Goal: Task Accomplishment & Management: Manage account settings

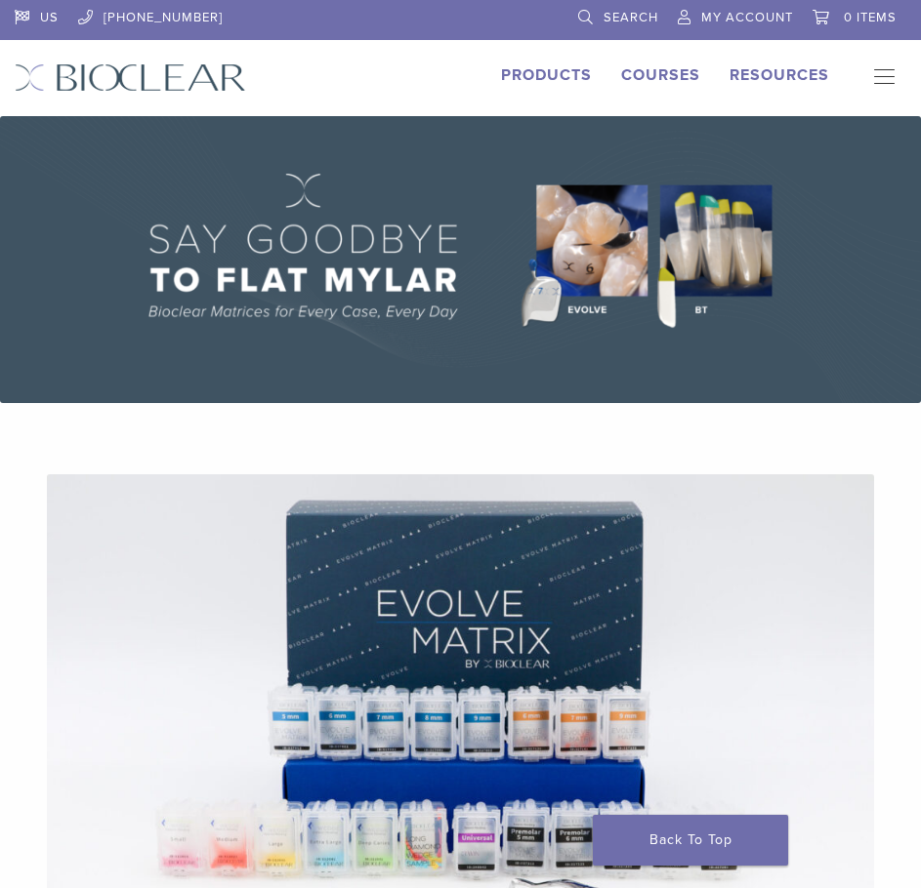
click at [762, 21] on span "My Account" at bounding box center [747, 18] width 92 height 16
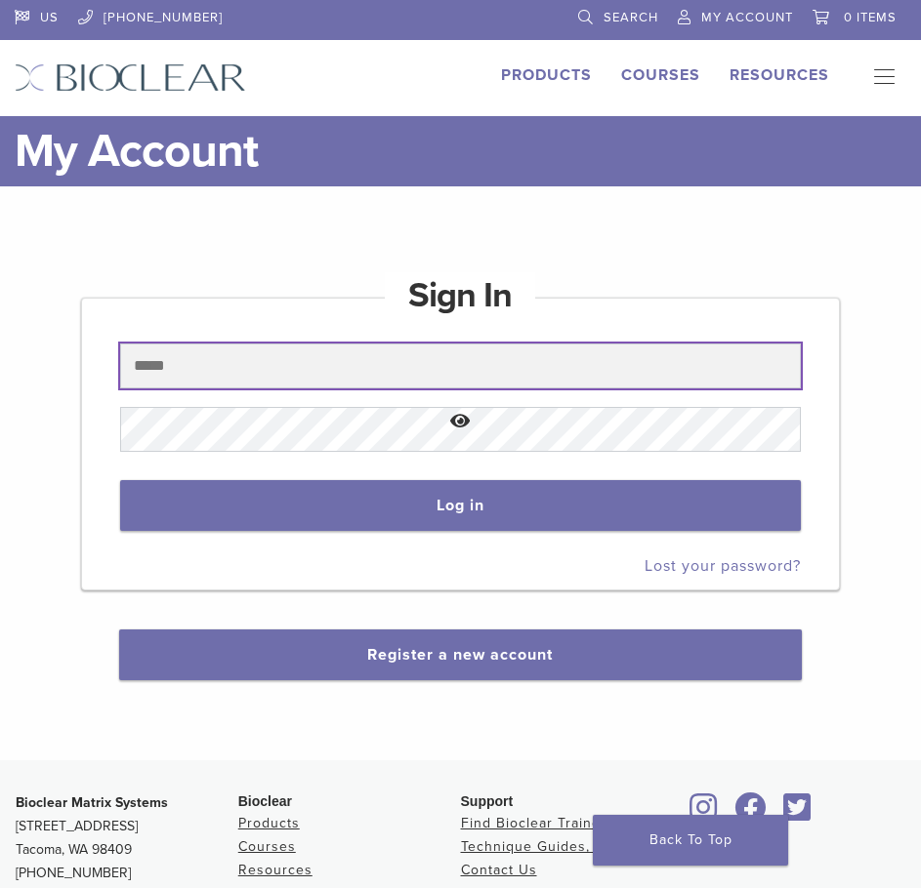
click at [478, 364] on input "text" at bounding box center [460, 366] width 680 height 45
type input "**********"
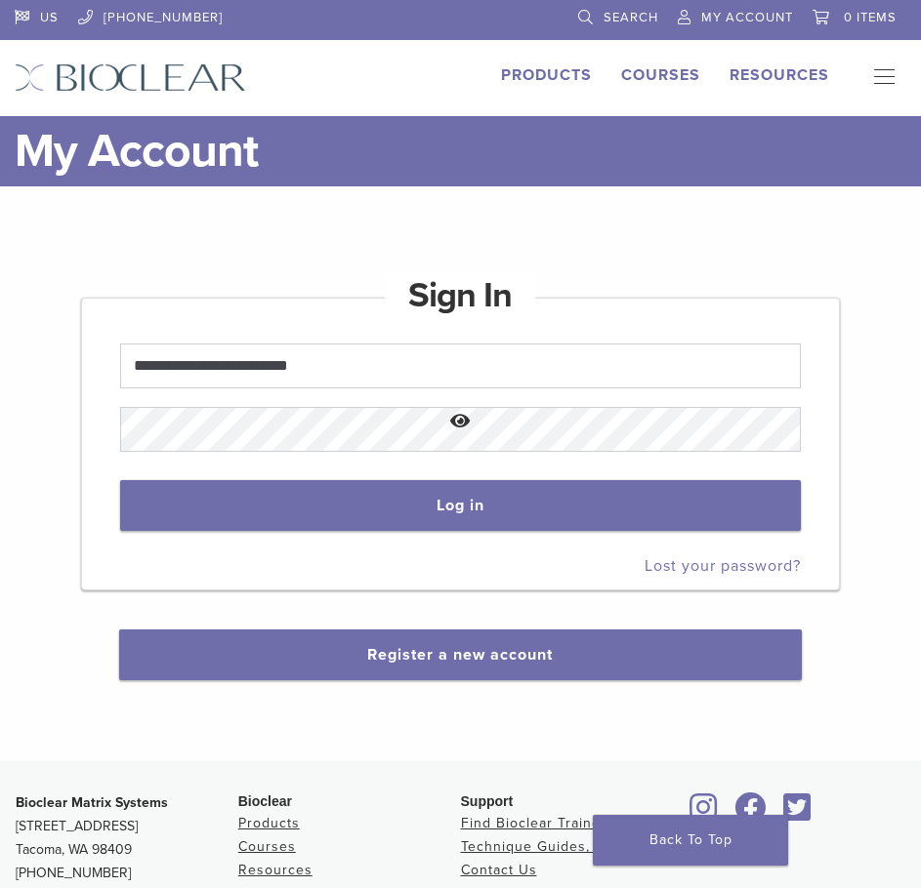
click at [293, 427] on button "Show password" at bounding box center [460, 422] width 680 height 50
click at [182, 431] on button "Hide password" at bounding box center [460, 422] width 680 height 50
click at [182, 431] on button "Show password" at bounding box center [460, 422] width 680 height 50
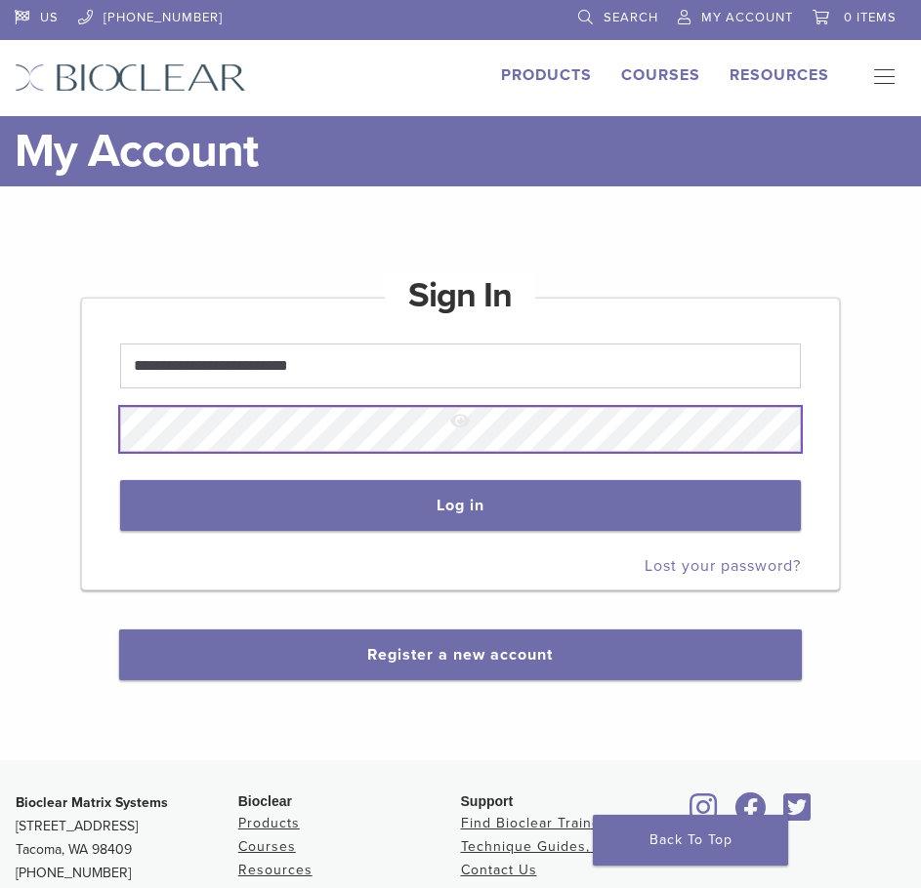
click at [120, 480] on button "Log in" at bounding box center [460, 505] width 680 height 51
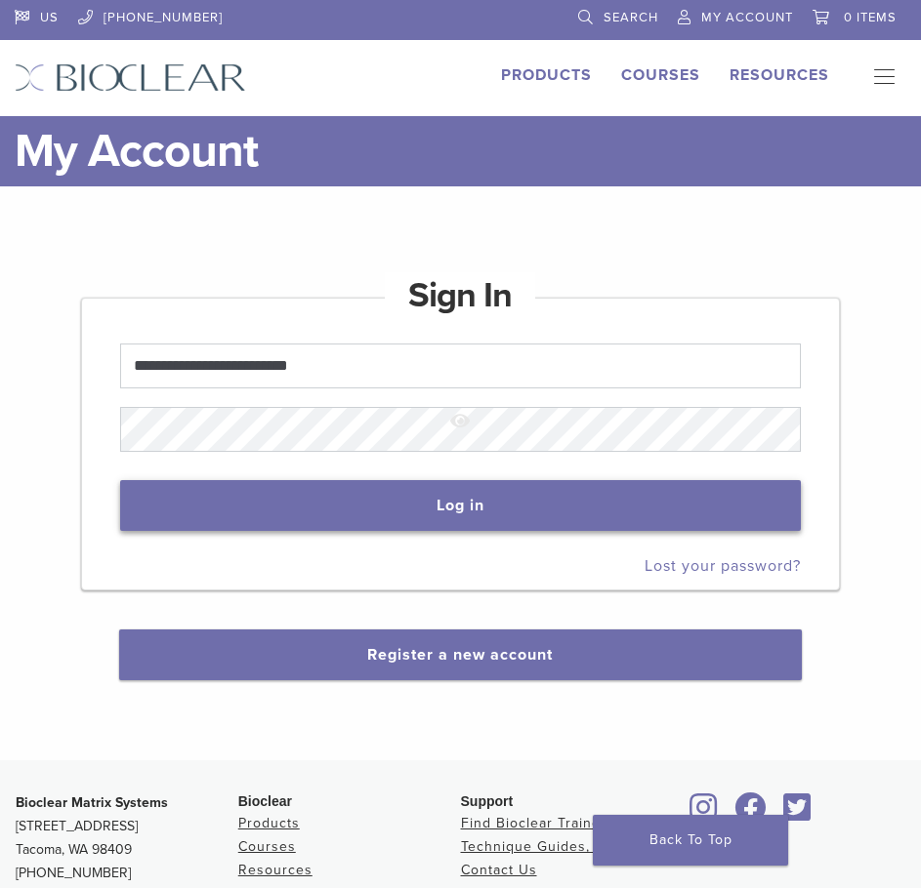
click at [242, 498] on button "Log in" at bounding box center [460, 505] width 680 height 51
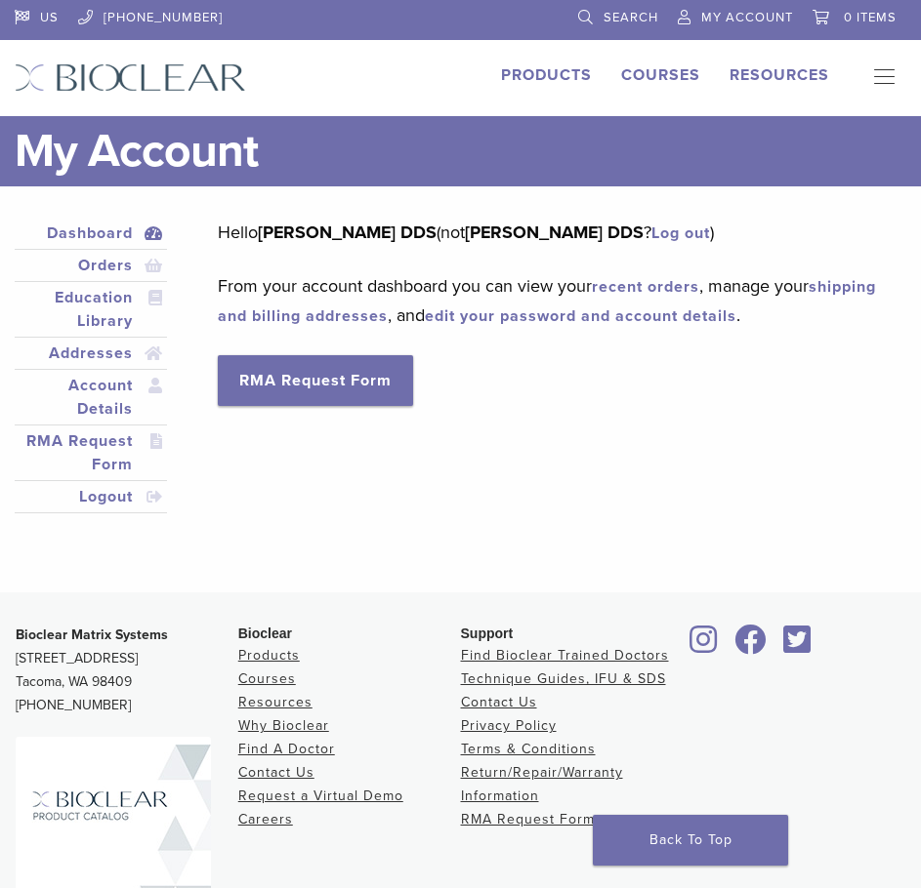
drag, startPoint x: 134, startPoint y: 684, endPoint x: 17, endPoint y: 667, distance: 118.5
click at [17, 667] on p "Bioclear Matrix Systems 3901 South Fife Street, Suite 100 Tacoma, WA 98409 1.85…" at bounding box center [127, 671] width 223 height 94
click at [66, 669] on p "Bioclear Matrix Systems 3901 South Fife Street, Suite 100 Tacoma, WA 98409 1.85…" at bounding box center [127, 671] width 223 height 94
drag, startPoint x: 206, startPoint y: 660, endPoint x: 16, endPoint y: 664, distance: 190.4
click at [16, 664] on p "Bioclear Matrix Systems 3901 South Fife Street, Suite 100 Tacoma, WA 98409 1.85…" at bounding box center [127, 671] width 223 height 94
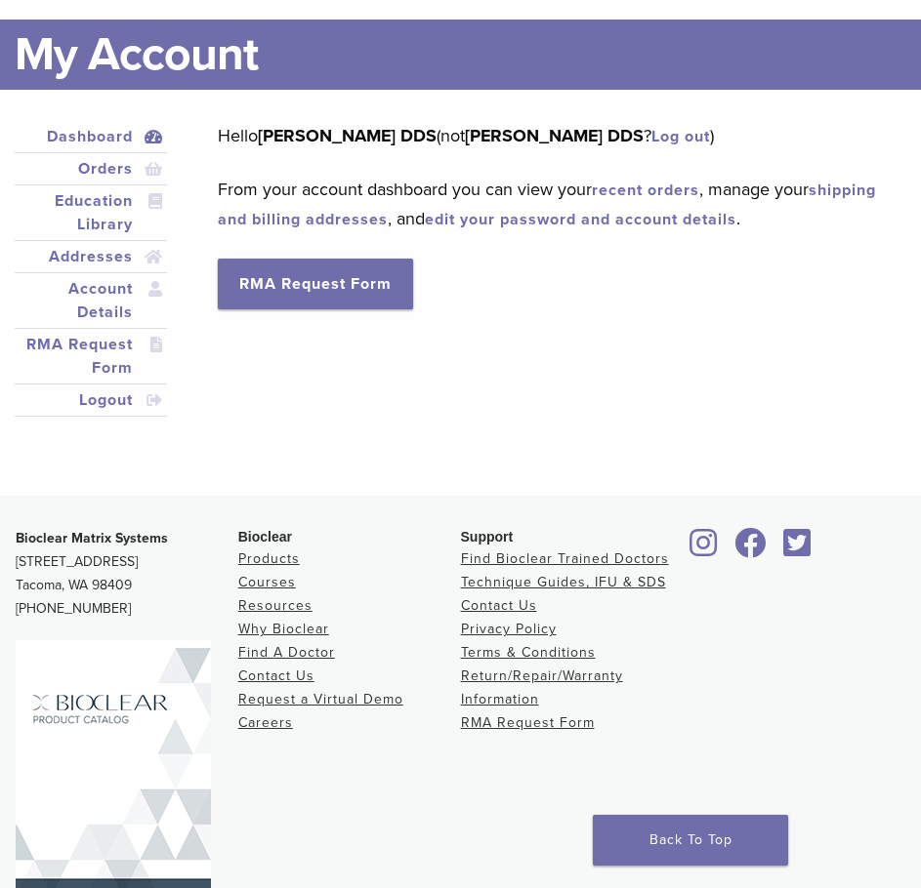
scroll to position [98, 0]
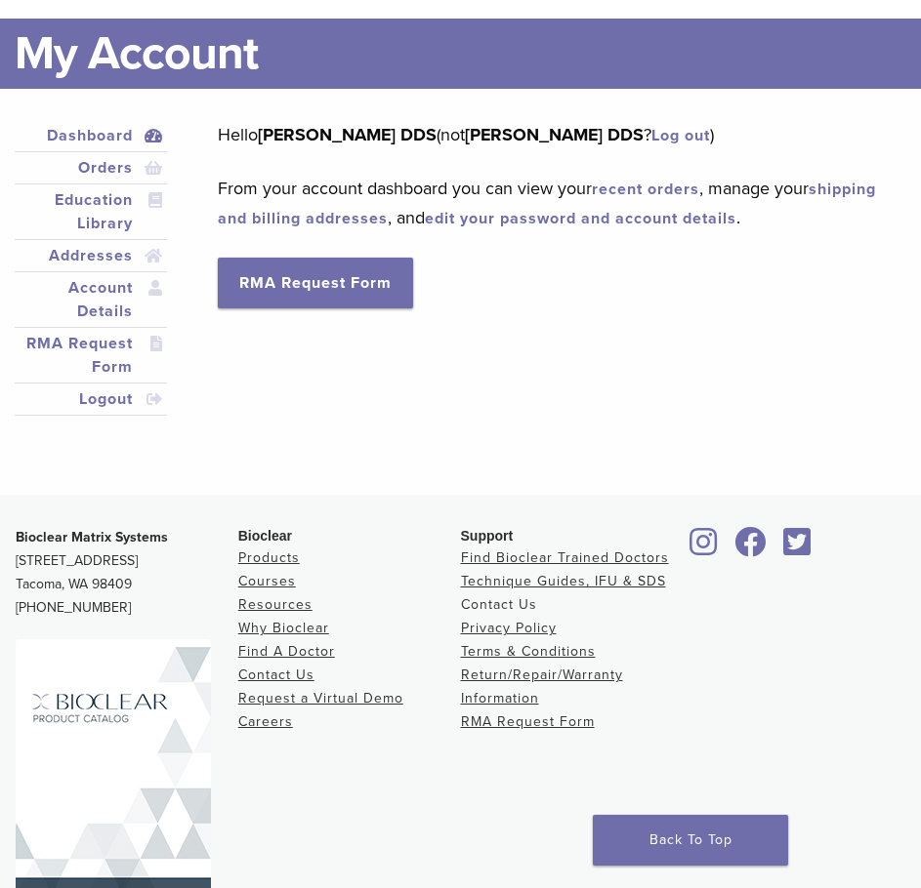
click at [497, 606] on link "Contact Us" at bounding box center [499, 604] width 76 height 17
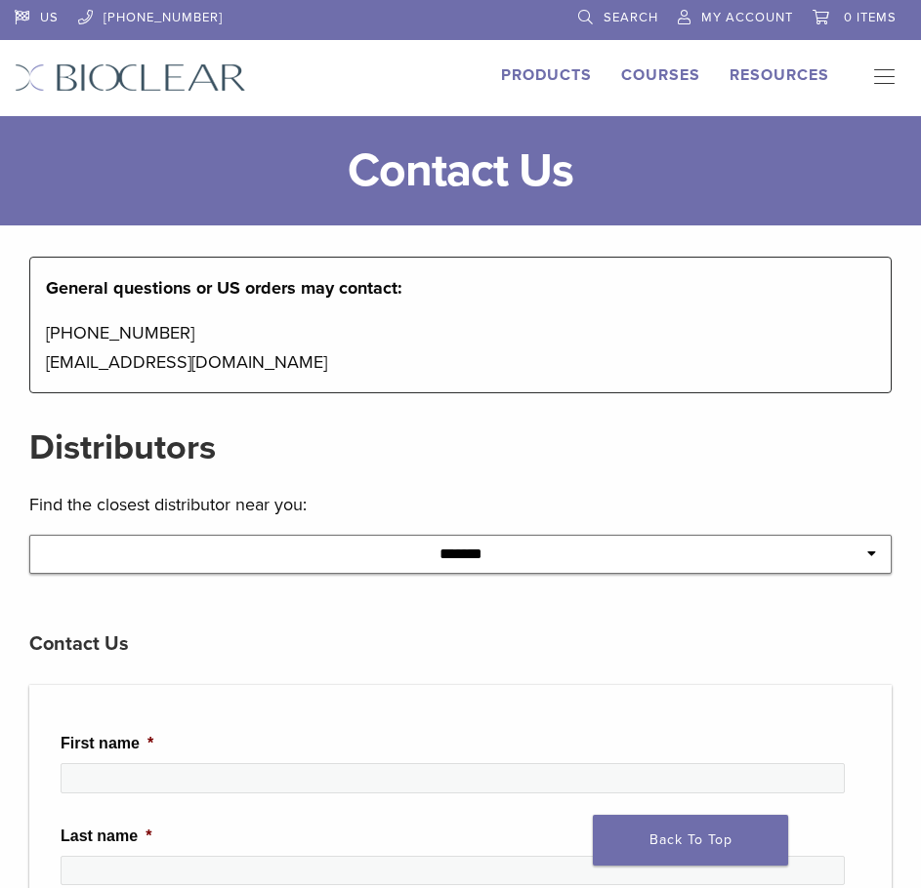
click at [516, 558] on select "**********" at bounding box center [460, 554] width 862 height 39
drag, startPoint x: 308, startPoint y: 354, endPoint x: 43, endPoint y: 356, distance: 265.5
click at [43, 356] on div "General questions or US orders may contact: 1-855-712-5327 contactus@bioclearma…" at bounding box center [460, 325] width 862 height 137
click at [733, 16] on span "My Account" at bounding box center [747, 18] width 92 height 16
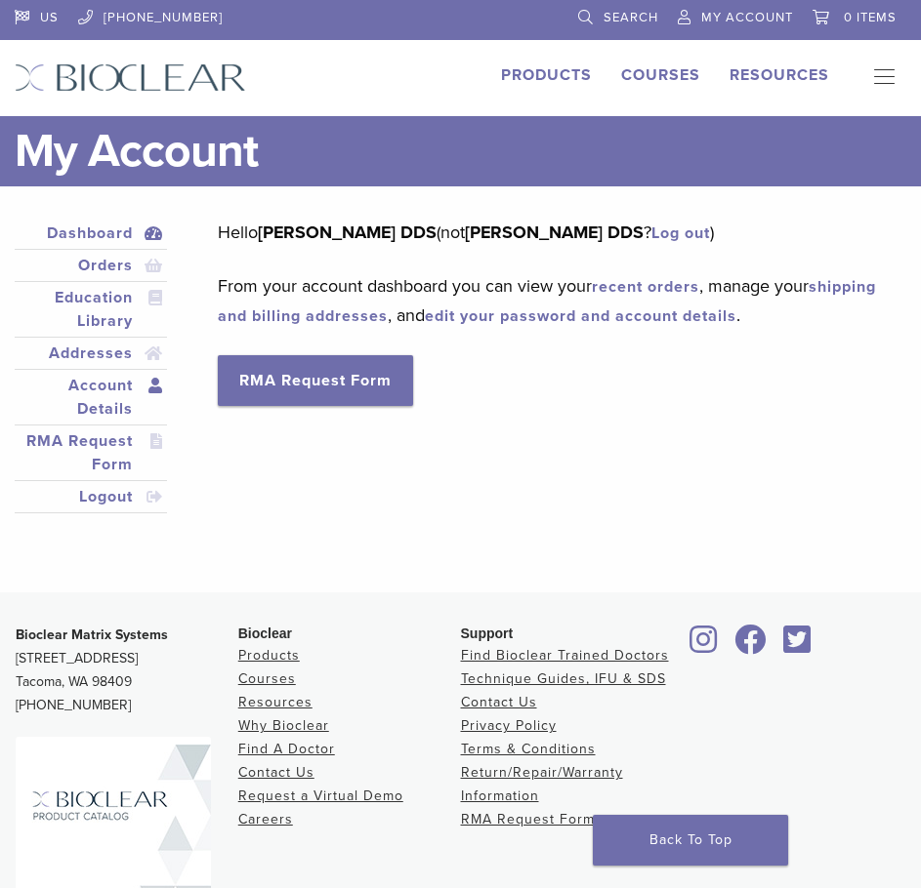
click at [89, 400] on link "Account Details" at bounding box center [91, 397] width 144 height 47
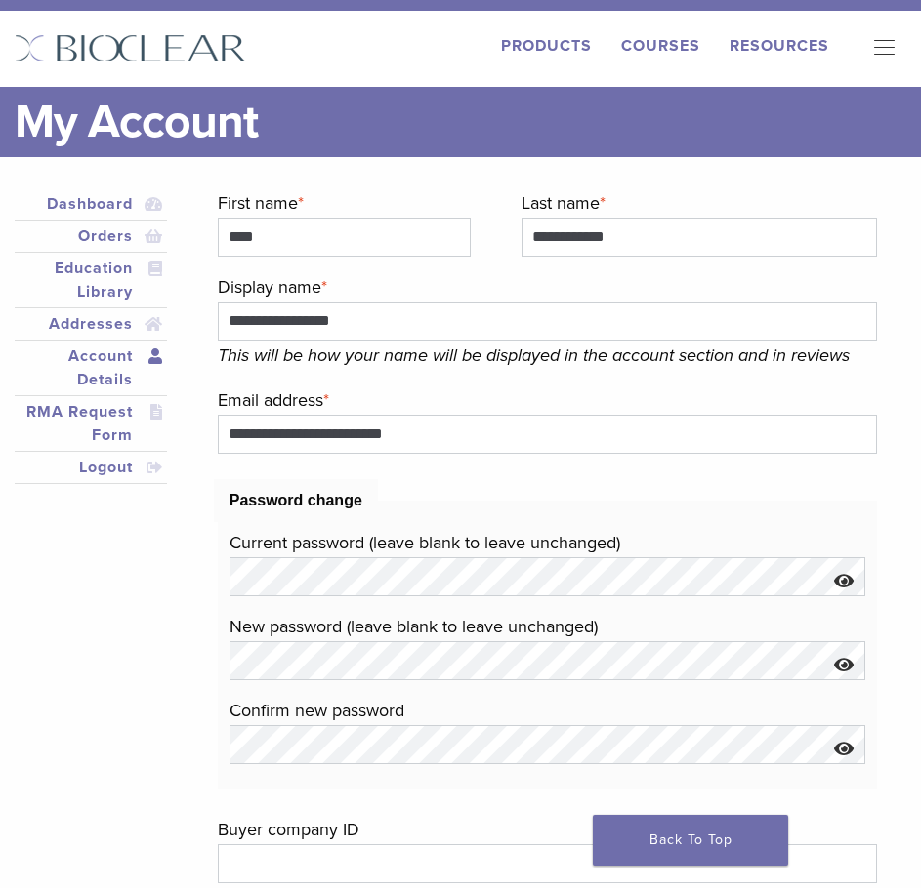
scroll to position [26, 0]
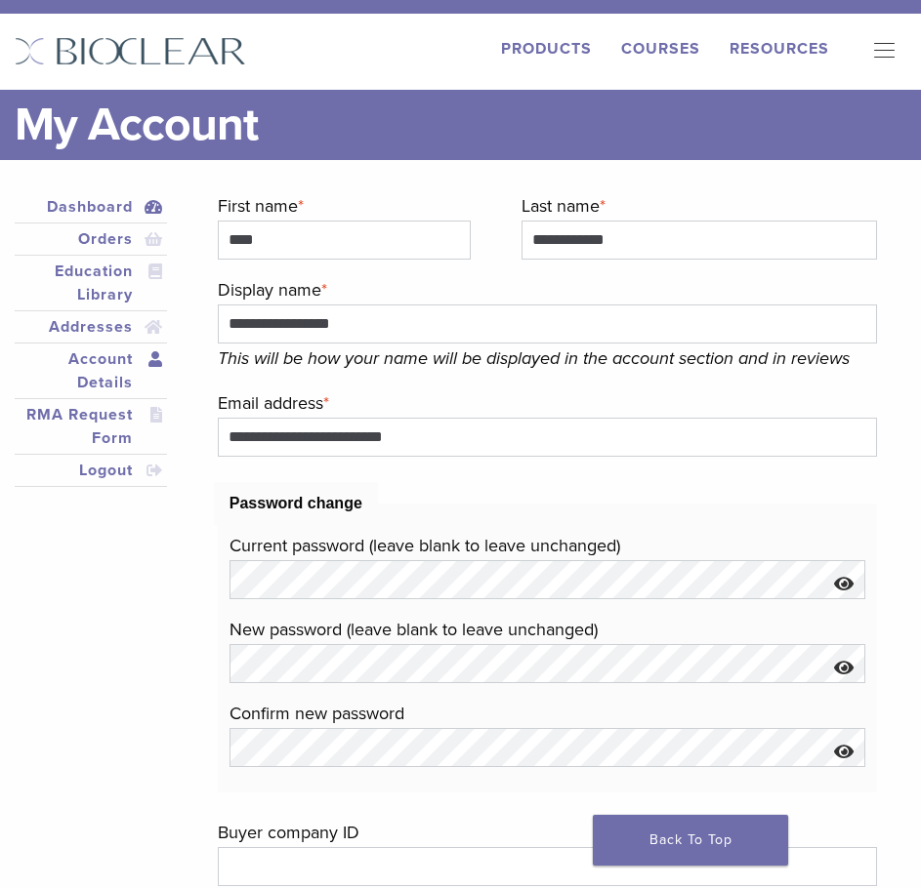
click at [106, 207] on link "Dashboard" at bounding box center [91, 206] width 144 height 23
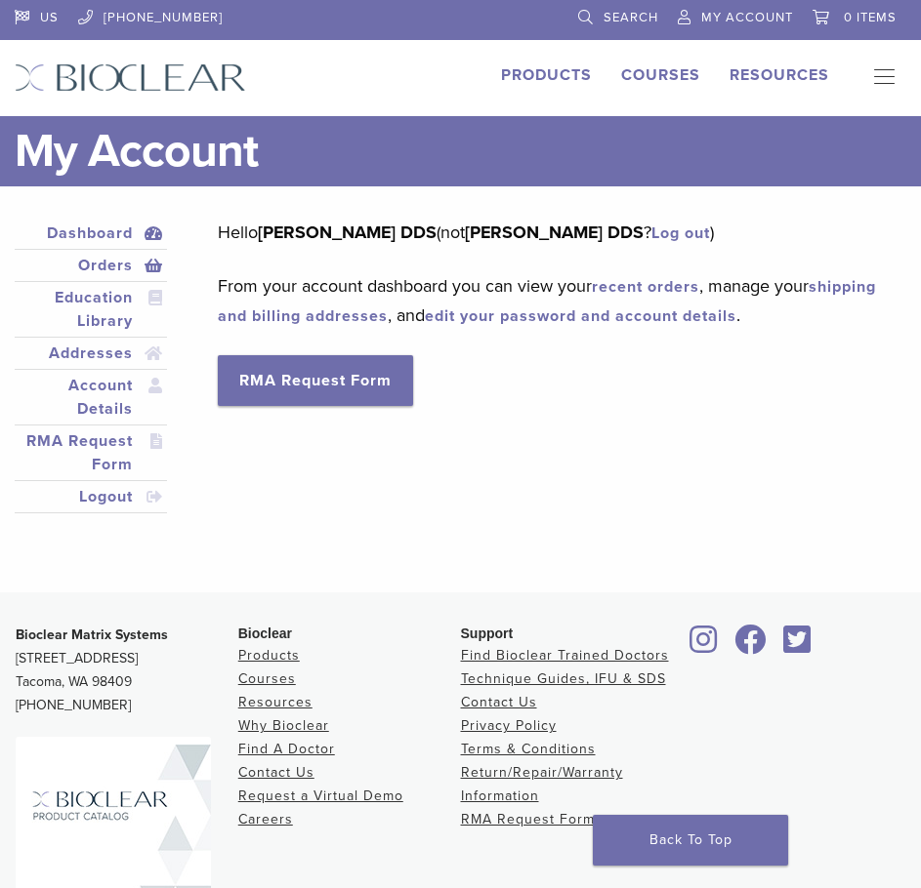
click at [114, 262] on link "Orders" at bounding box center [91, 265] width 144 height 23
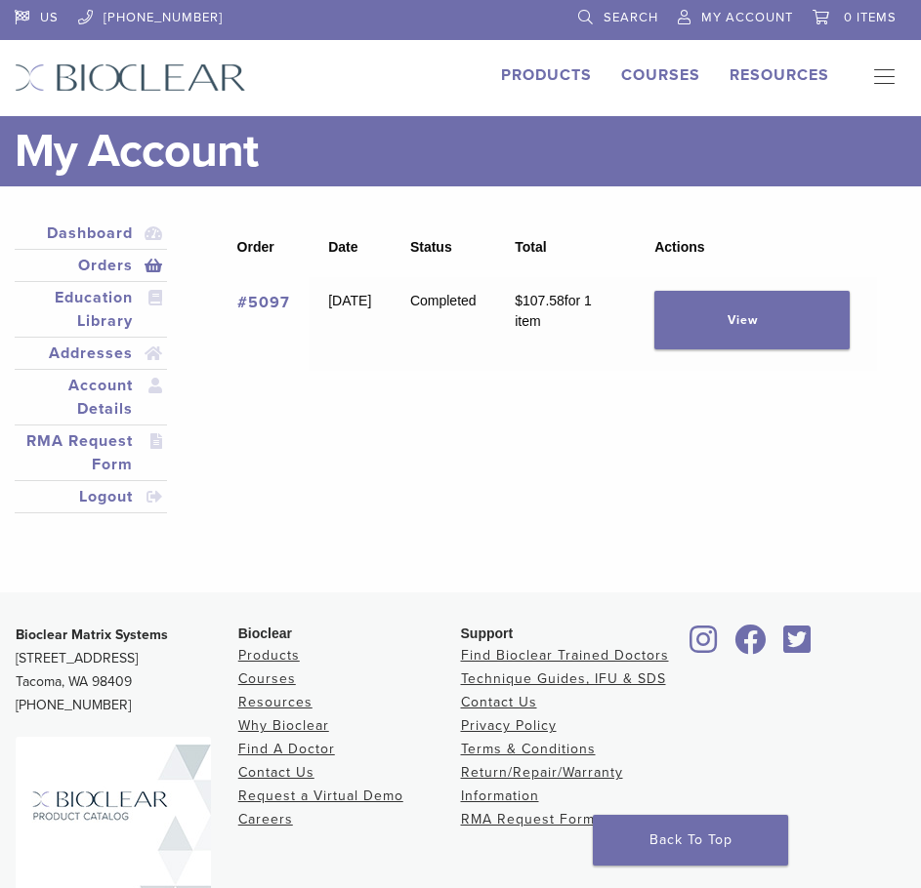
click at [265, 306] on link "#5097" at bounding box center [263, 303] width 53 height 20
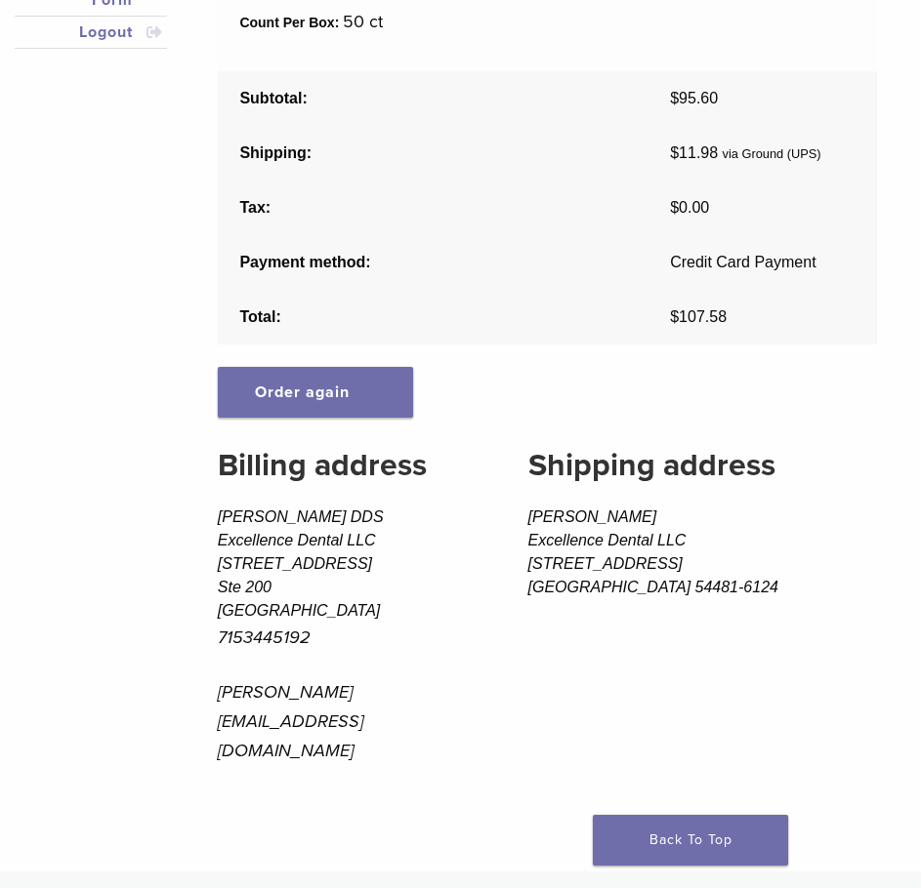
scroll to position [488, 0]
